Goal: Find specific page/section: Find specific page/section

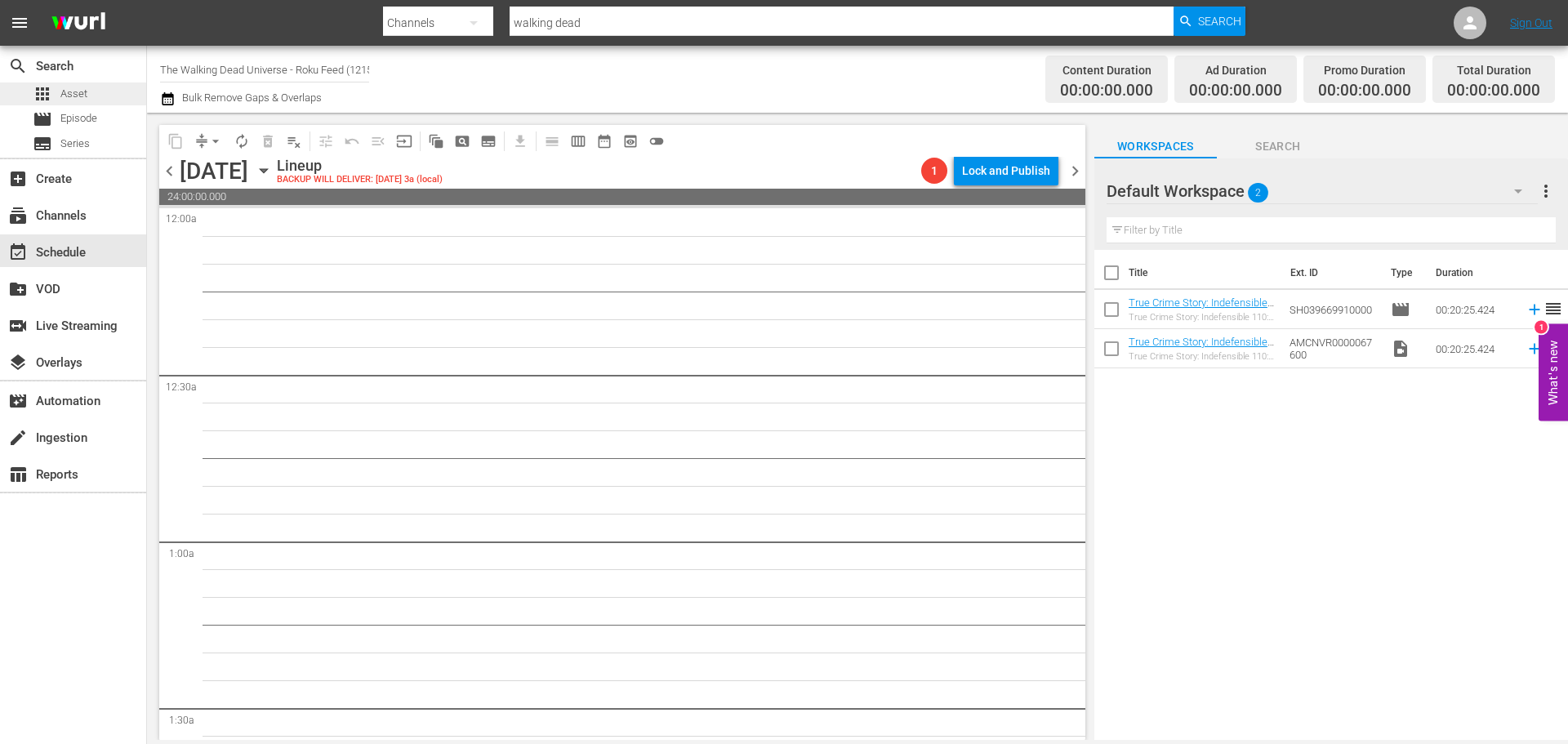
click at [117, 100] on div "apps Asset" at bounding box center [73, 93] width 146 height 23
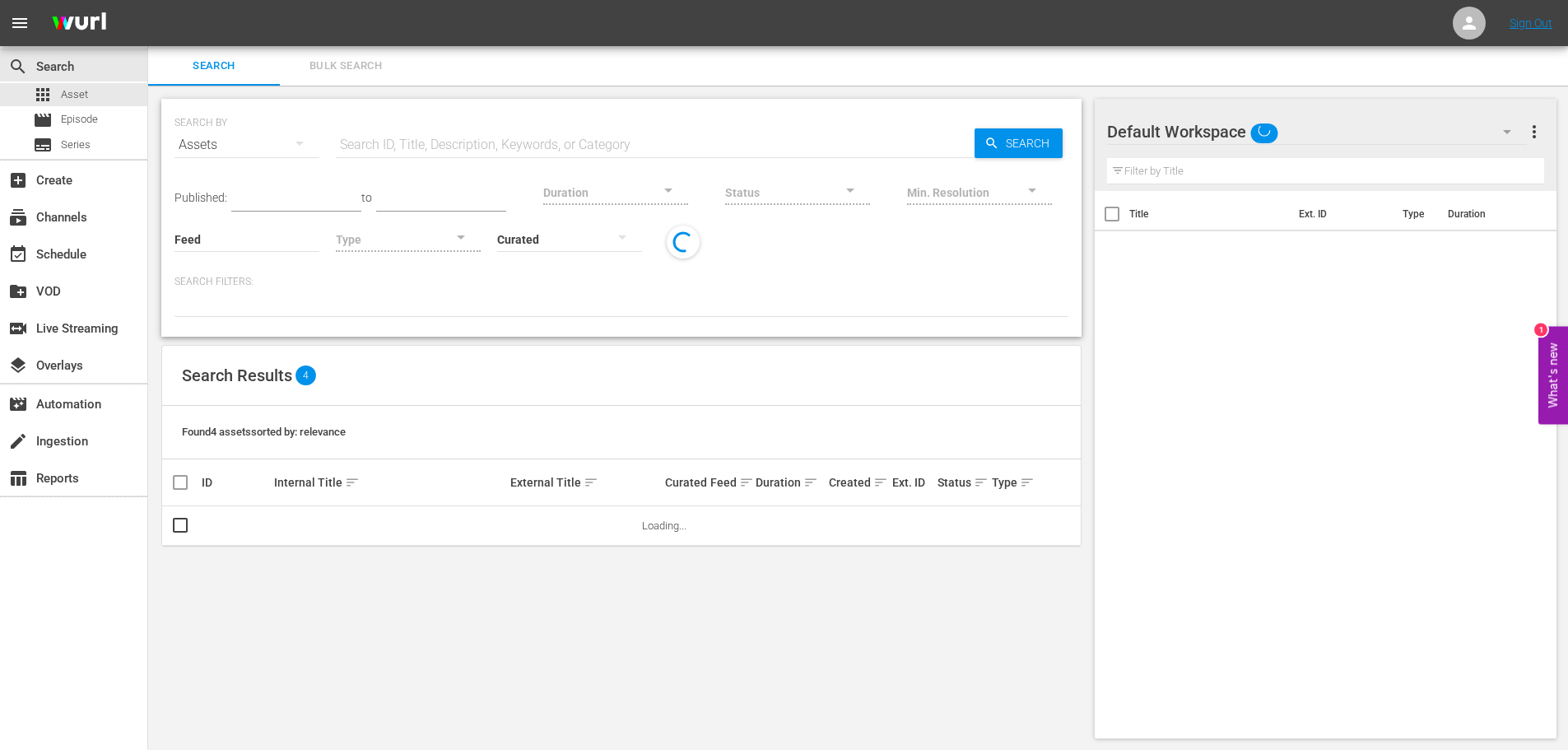
click at [500, 147] on input "text" at bounding box center [655, 145] width 639 height 40
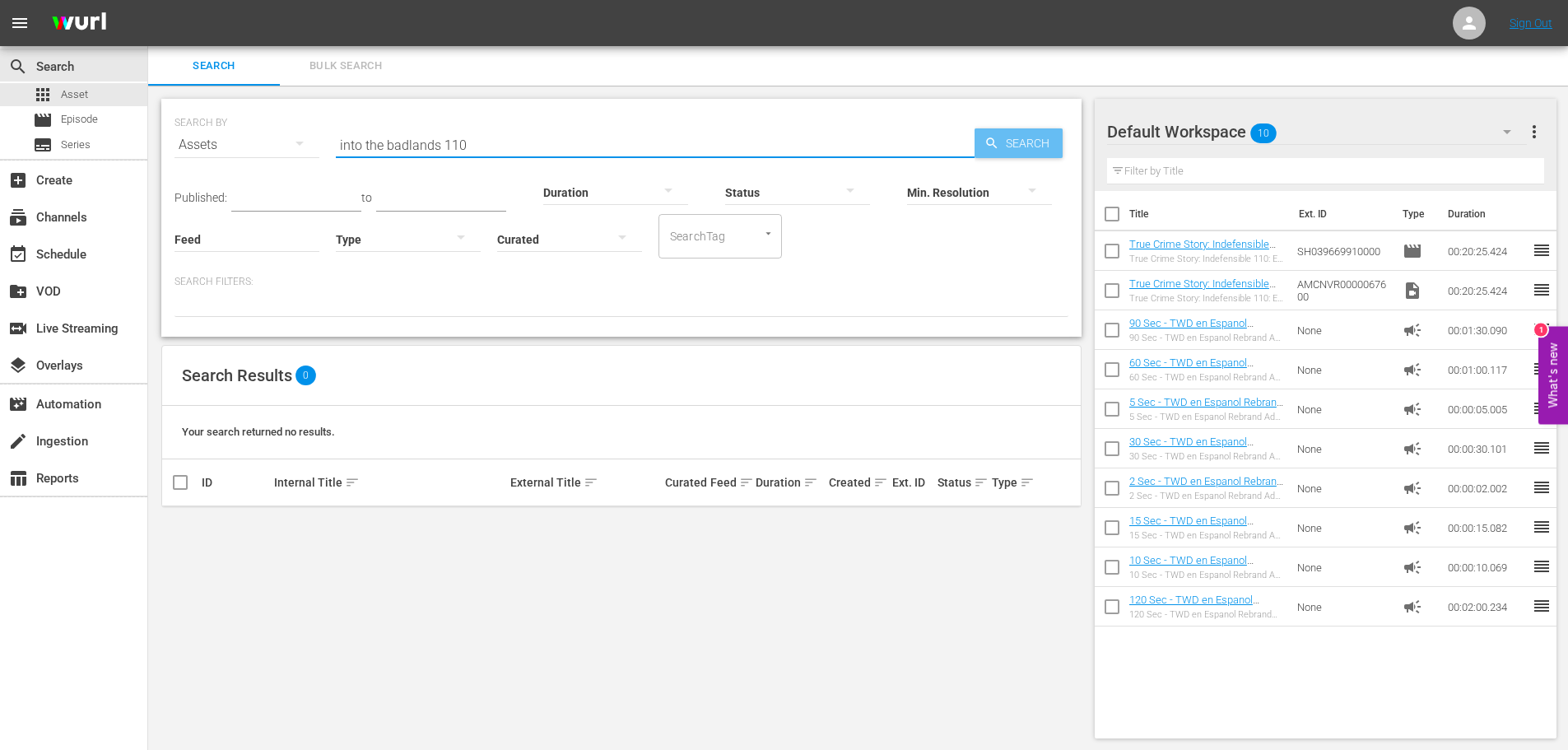
click at [1030, 145] on span "Search" at bounding box center [1031, 143] width 63 height 30
click at [477, 153] on input "into the badlands 110" at bounding box center [655, 145] width 639 height 40
click at [985, 151] on div "Search" at bounding box center [1018, 143] width 88 height 30
click at [85, 101] on span "Asset" at bounding box center [74, 94] width 27 height 16
click at [491, 145] on input "into the badlands 110" at bounding box center [655, 145] width 639 height 40
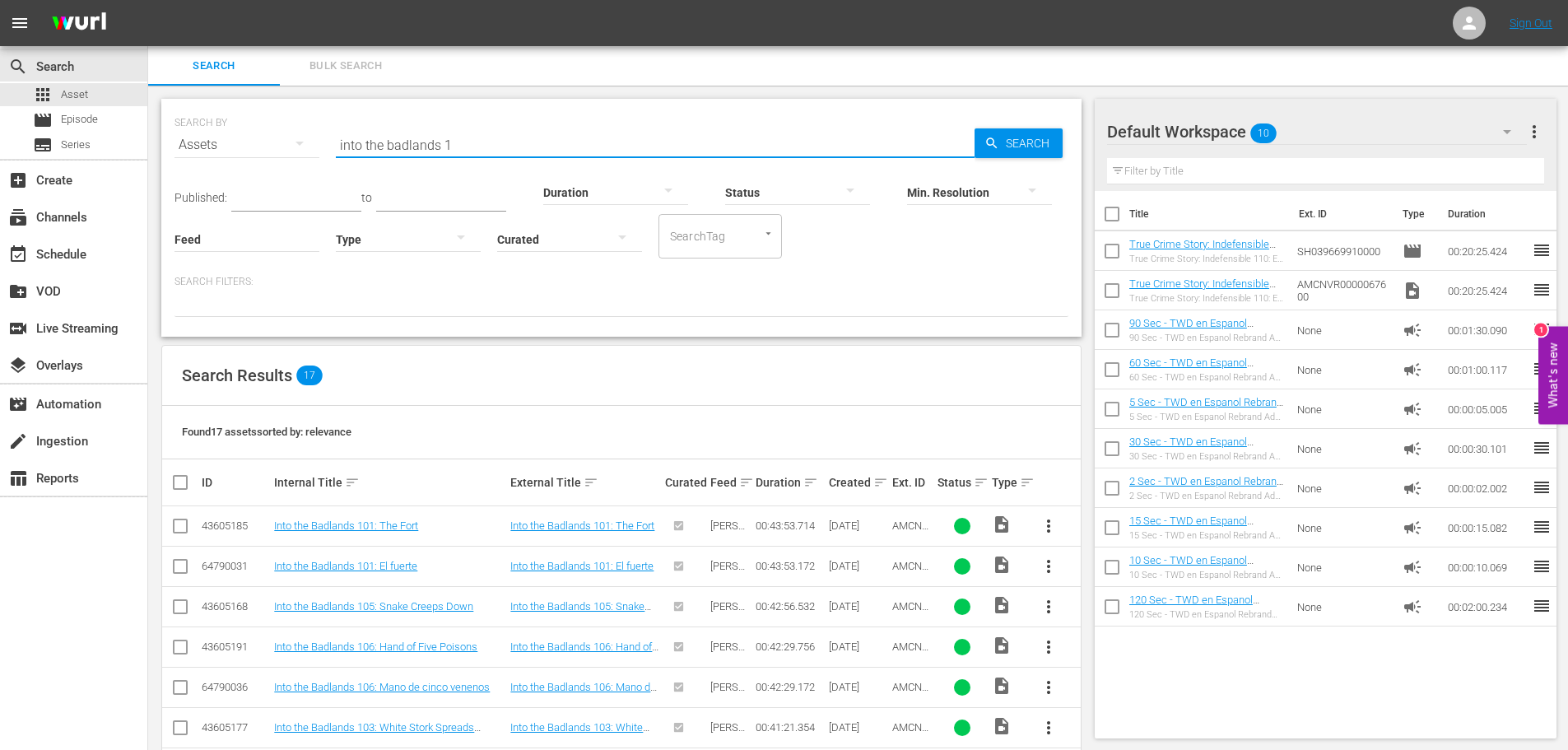
click at [491, 145] on input "into the badlands 1" at bounding box center [655, 145] width 639 height 40
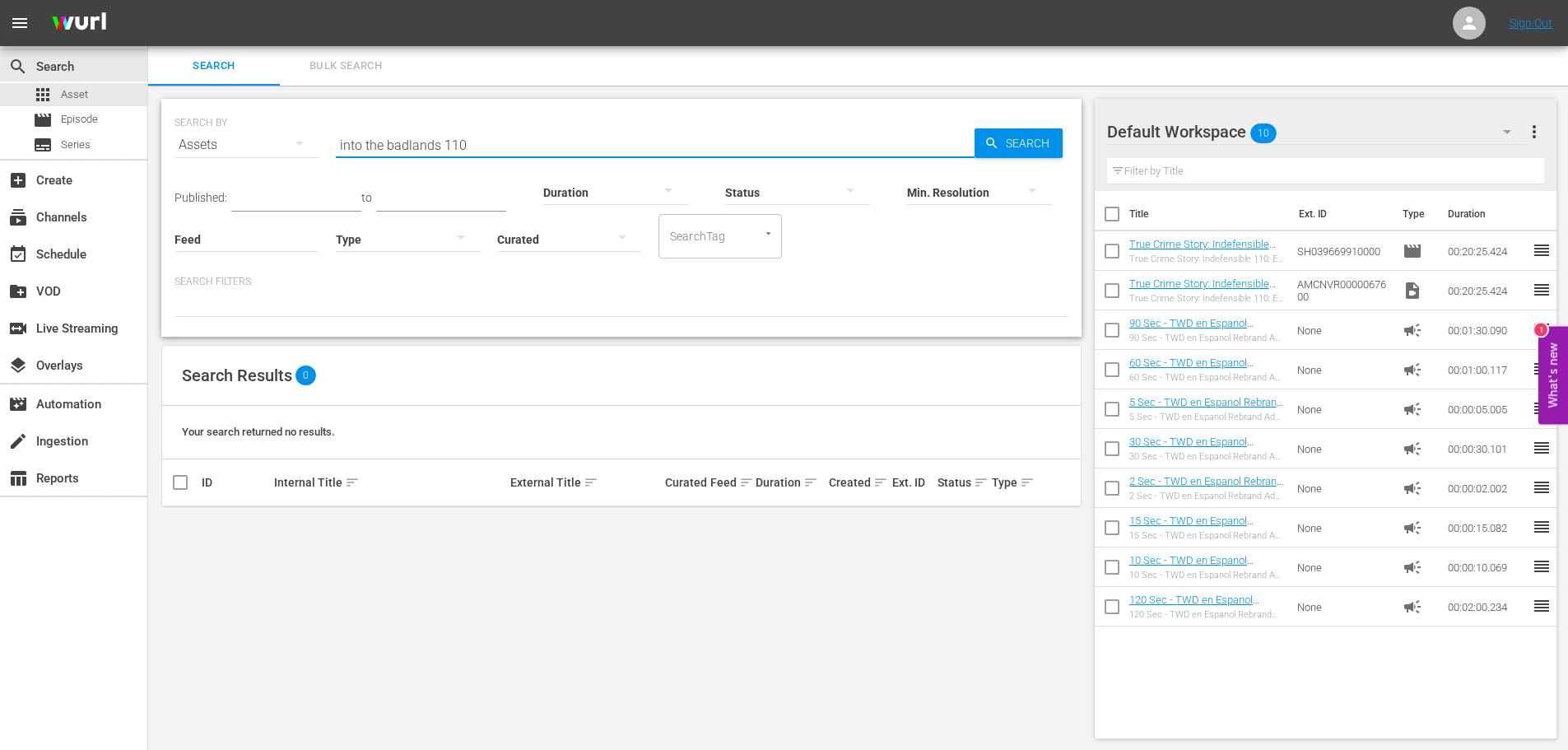
click at [485, 148] on input "into the badlands 110" at bounding box center [655, 145] width 639 height 40
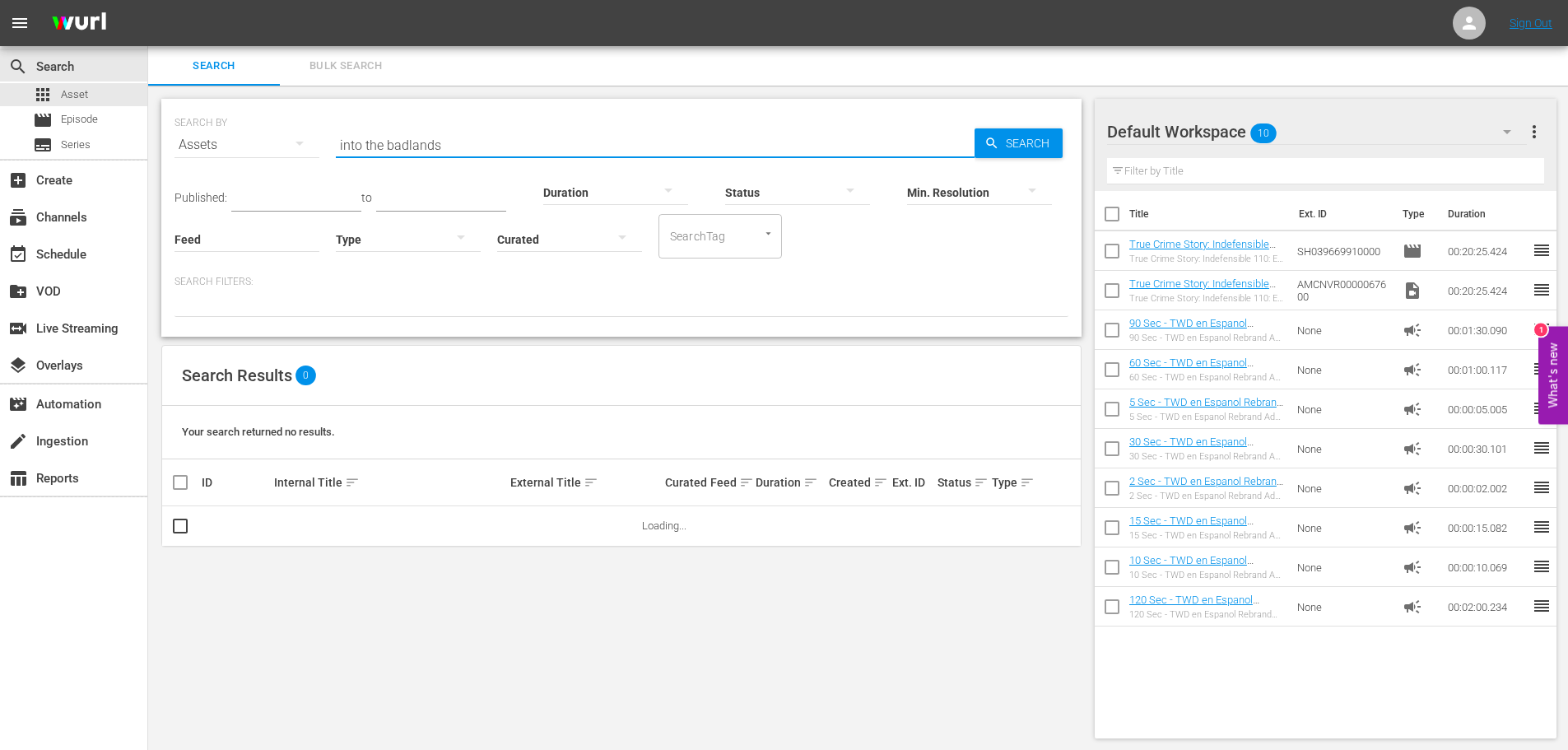
click at [486, 147] on input "into the badlands" at bounding box center [655, 145] width 639 height 40
click at [428, 144] on input "into the badlan201" at bounding box center [655, 145] width 639 height 40
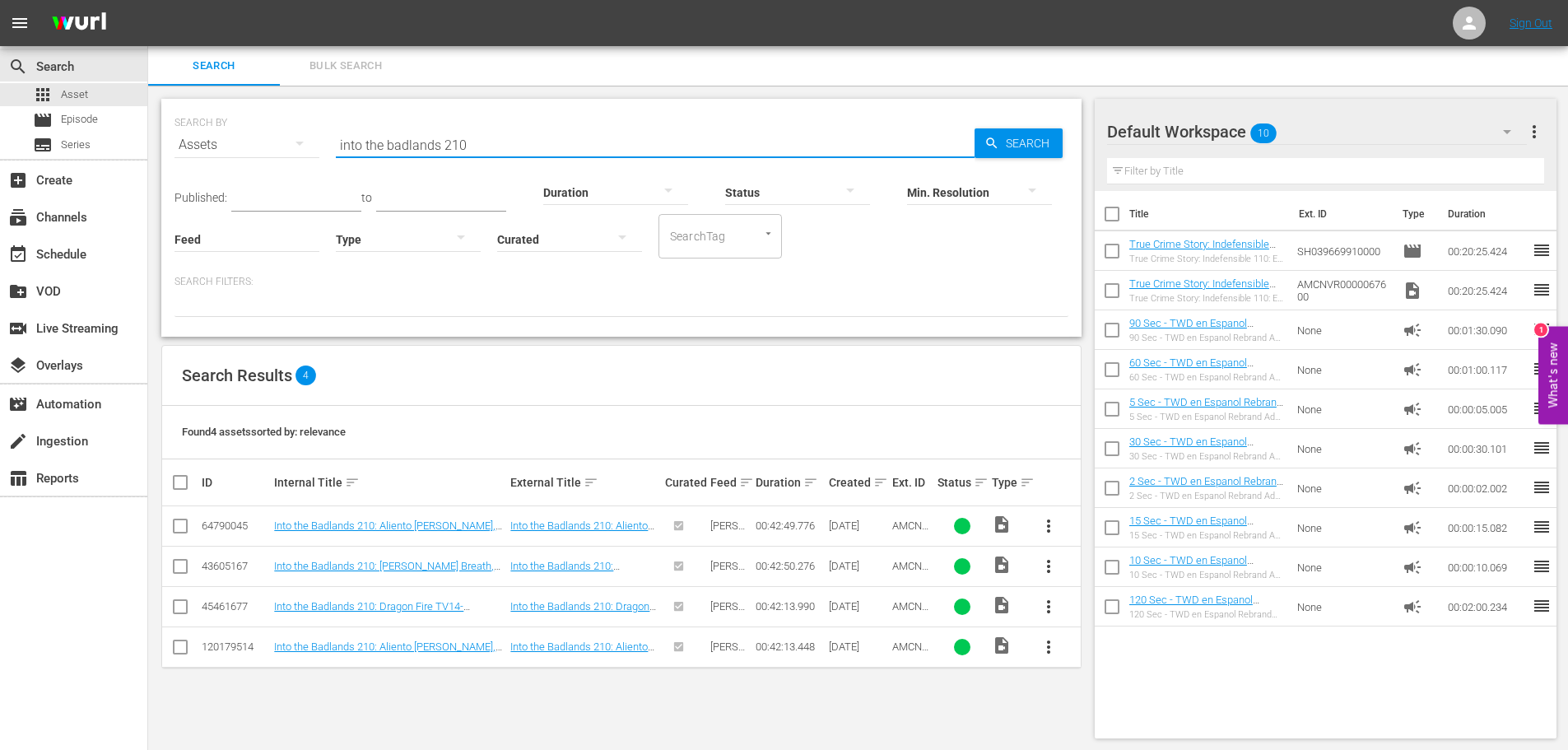
scroll to position [2, 0]
drag, startPoint x: 480, startPoint y: 139, endPoint x: 65, endPoint y: 95, distance: 417.3
paste input "NOS4A2"
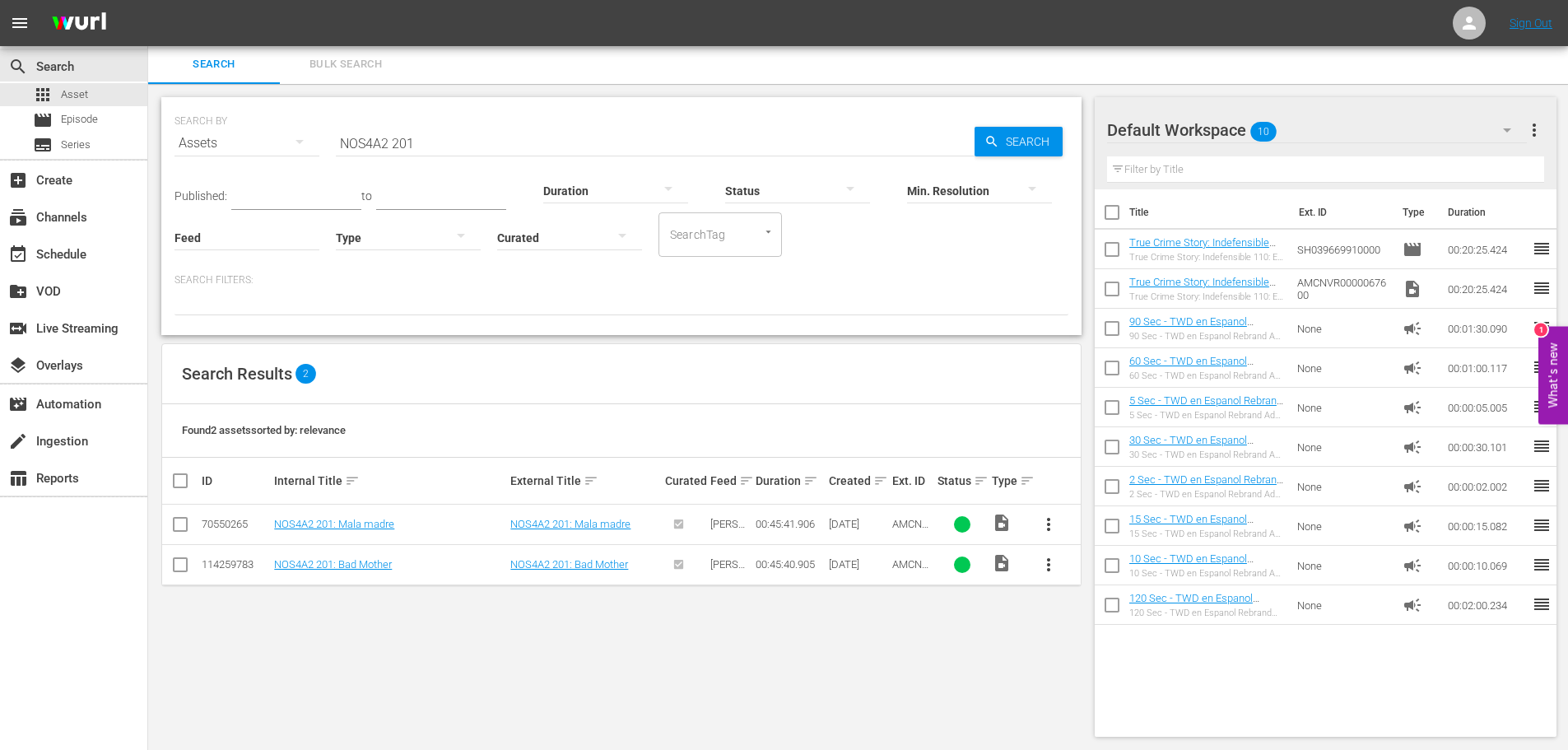
click at [426, 143] on input "NOS4A2 201" at bounding box center [655, 143] width 639 height 40
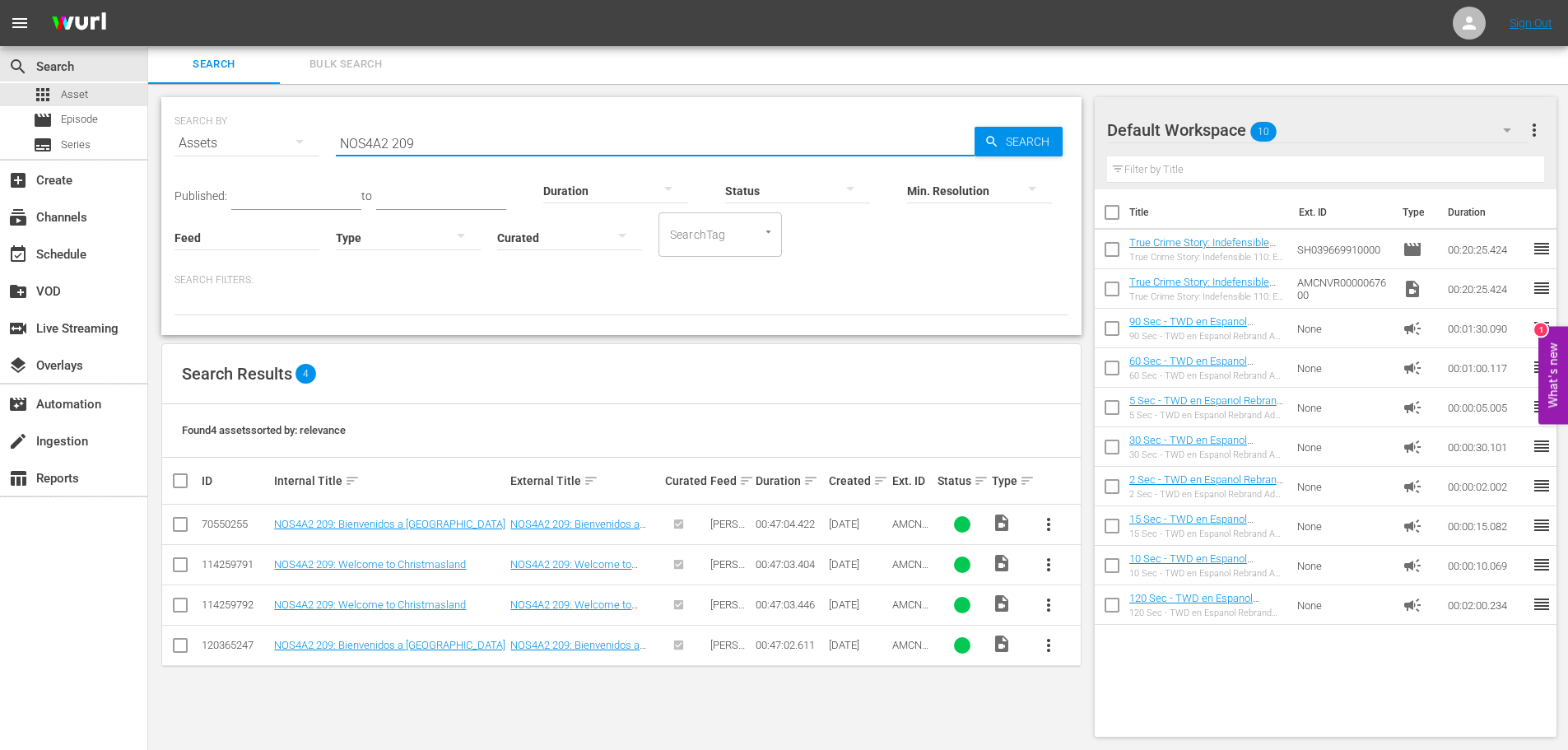
drag, startPoint x: 450, startPoint y: 140, endPoint x: 98, endPoint y: 107, distance: 353.5
click at [173, 128] on div "SEARCH BY Search By Assets Search ID, Title, Description, Keywords, or Category…" at bounding box center [622, 216] width 920 height 238
type input "d"
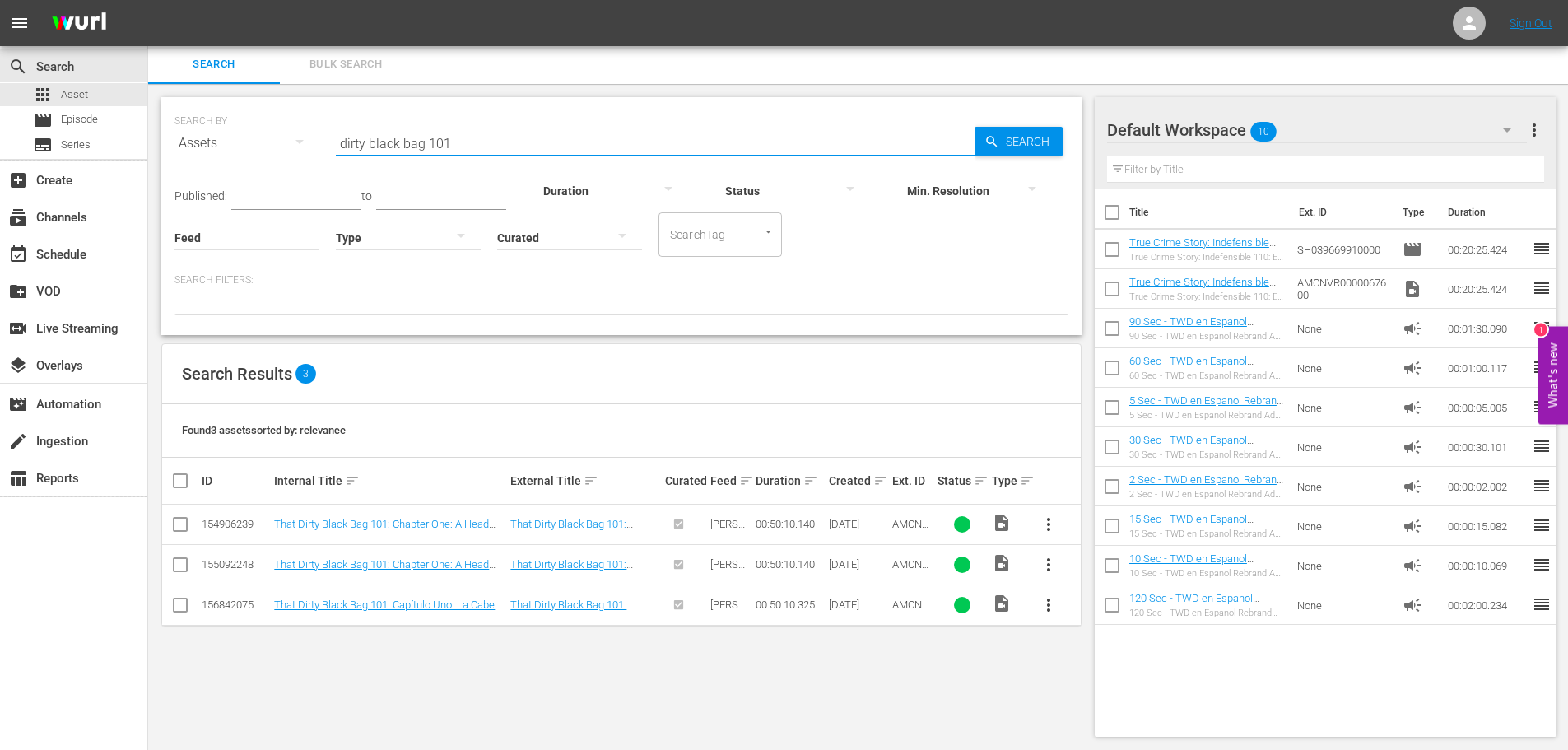
drag, startPoint x: 329, startPoint y: 139, endPoint x: 147, endPoint y: 112, distance: 184.0
click at [156, 115] on div "SEARCH BY Search By Assets Search ID, Title, Description, Keywords, or Category…" at bounding box center [621, 416] width 946 height 665
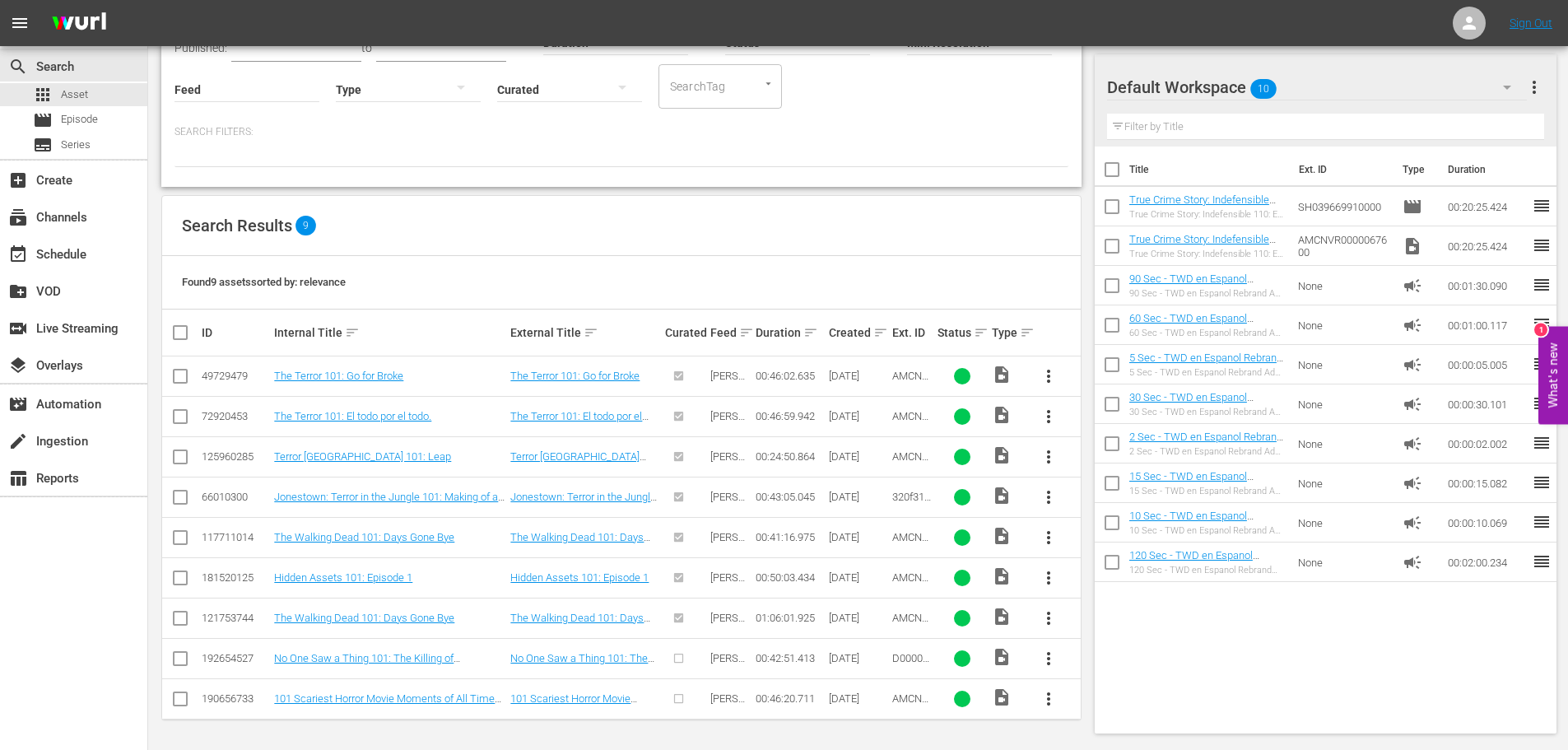
scroll to position [0, 0]
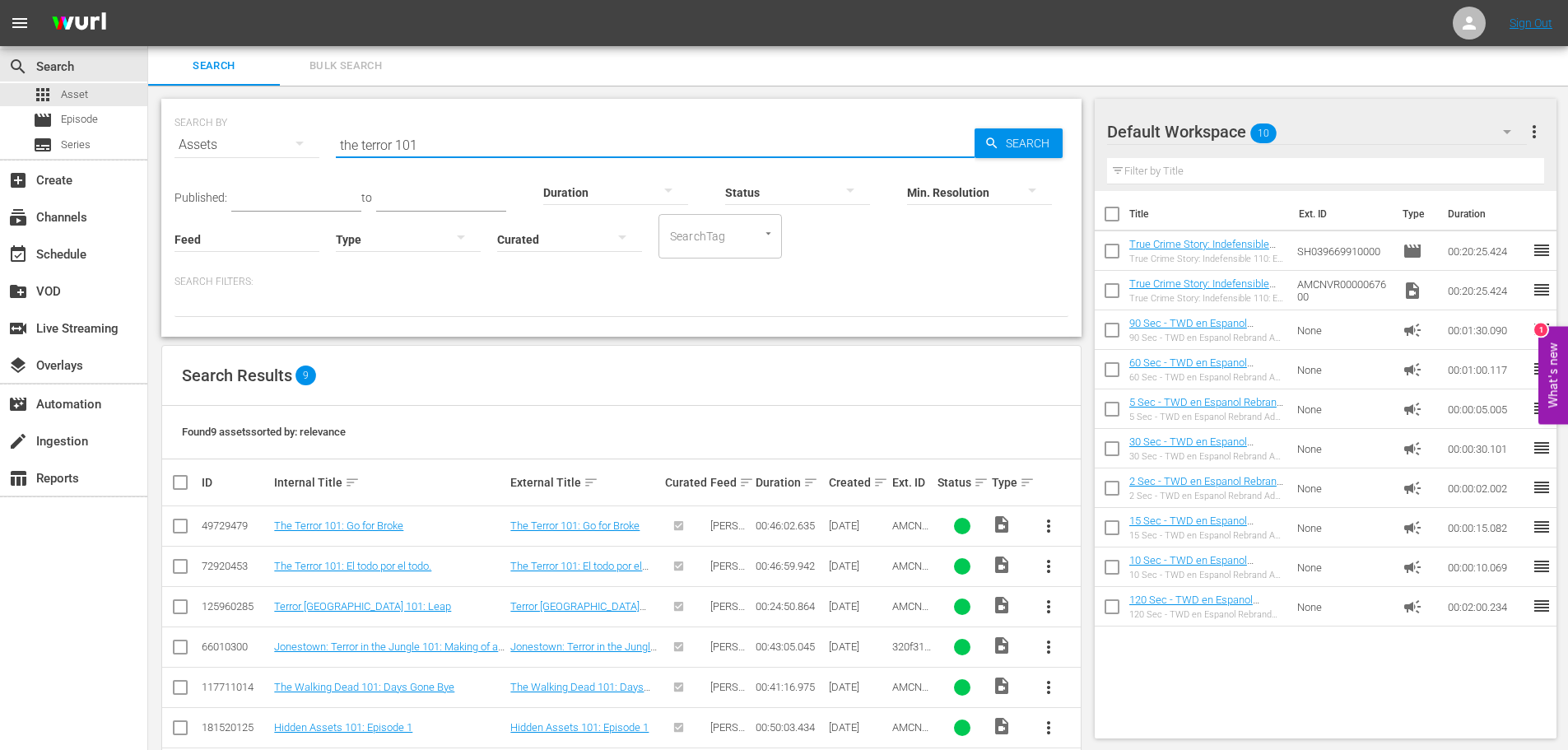
click at [480, 147] on input "the terror 101" at bounding box center [655, 145] width 639 height 40
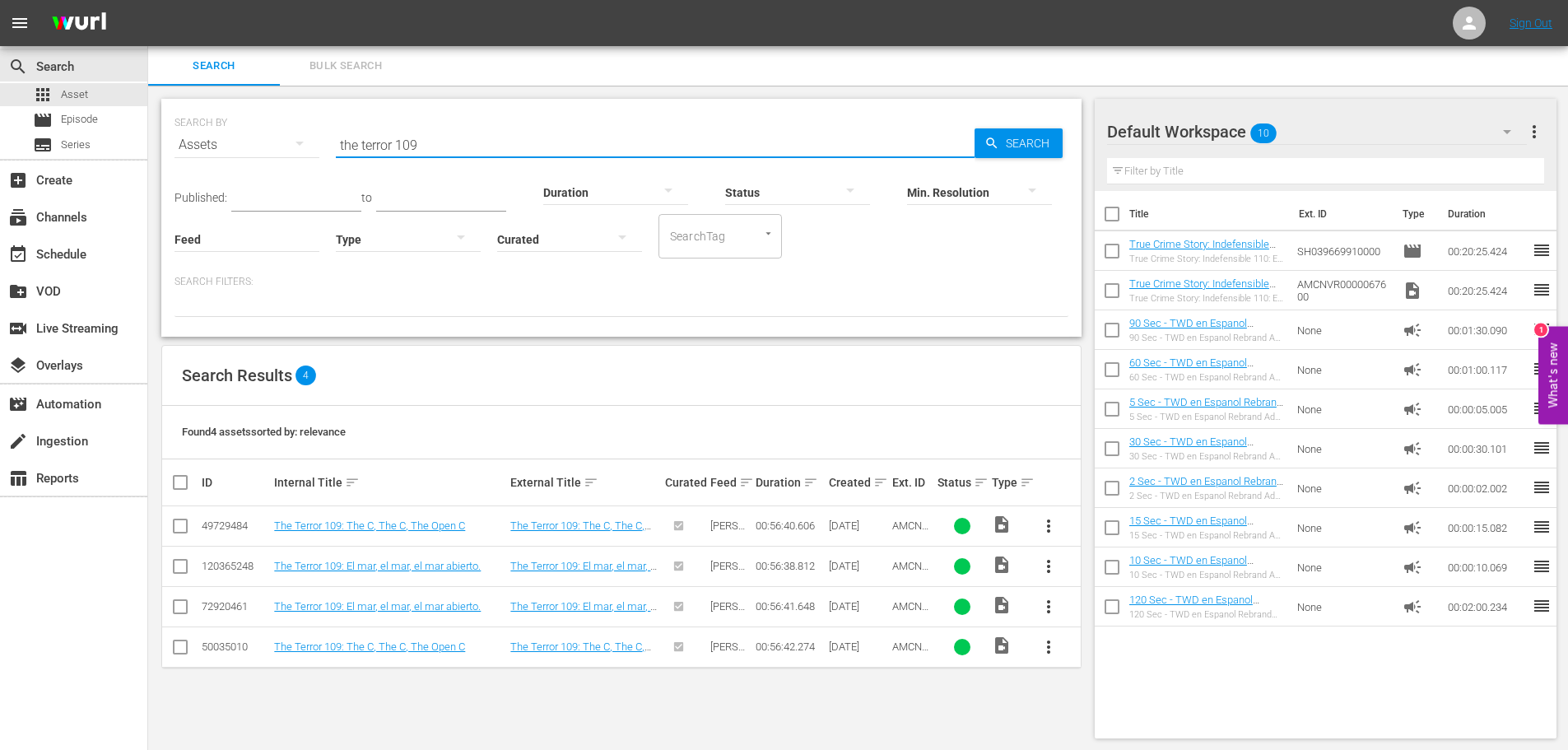
drag, startPoint x: 368, startPoint y: 140, endPoint x: 311, endPoint y: 121, distance: 60.1
click at [240, 113] on div "SEARCH BY Search By Assets Search ID, Title, Description, Keywords, or Category…" at bounding box center [621, 135] width 894 height 59
paste input "Eminence in Shadow"
type input "Eminence in Shadow"
click at [1014, 146] on span "Search" at bounding box center [1031, 143] width 63 height 30
